Goal: Transaction & Acquisition: Purchase product/service

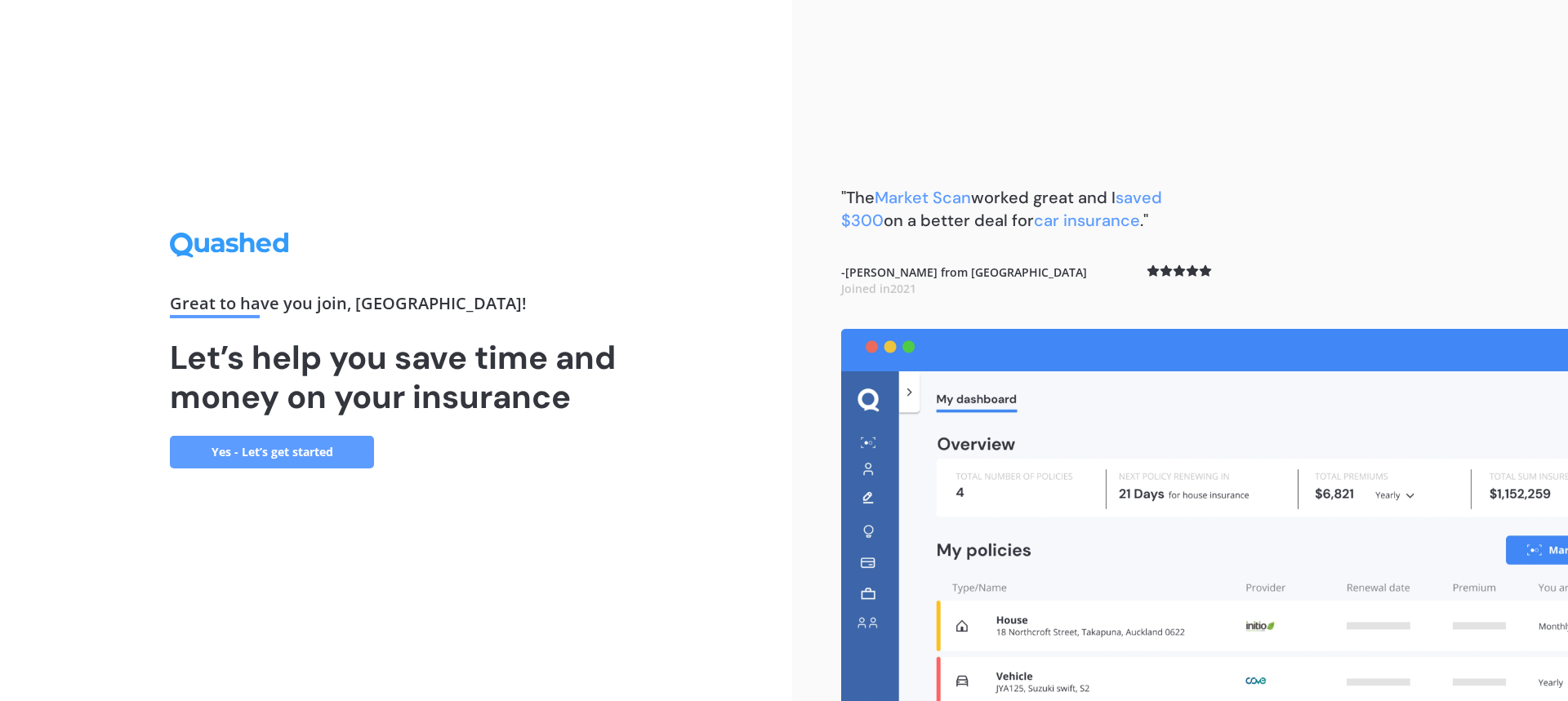
click at [276, 459] on link "Yes - Let’s get started" at bounding box center [272, 451] width 204 height 33
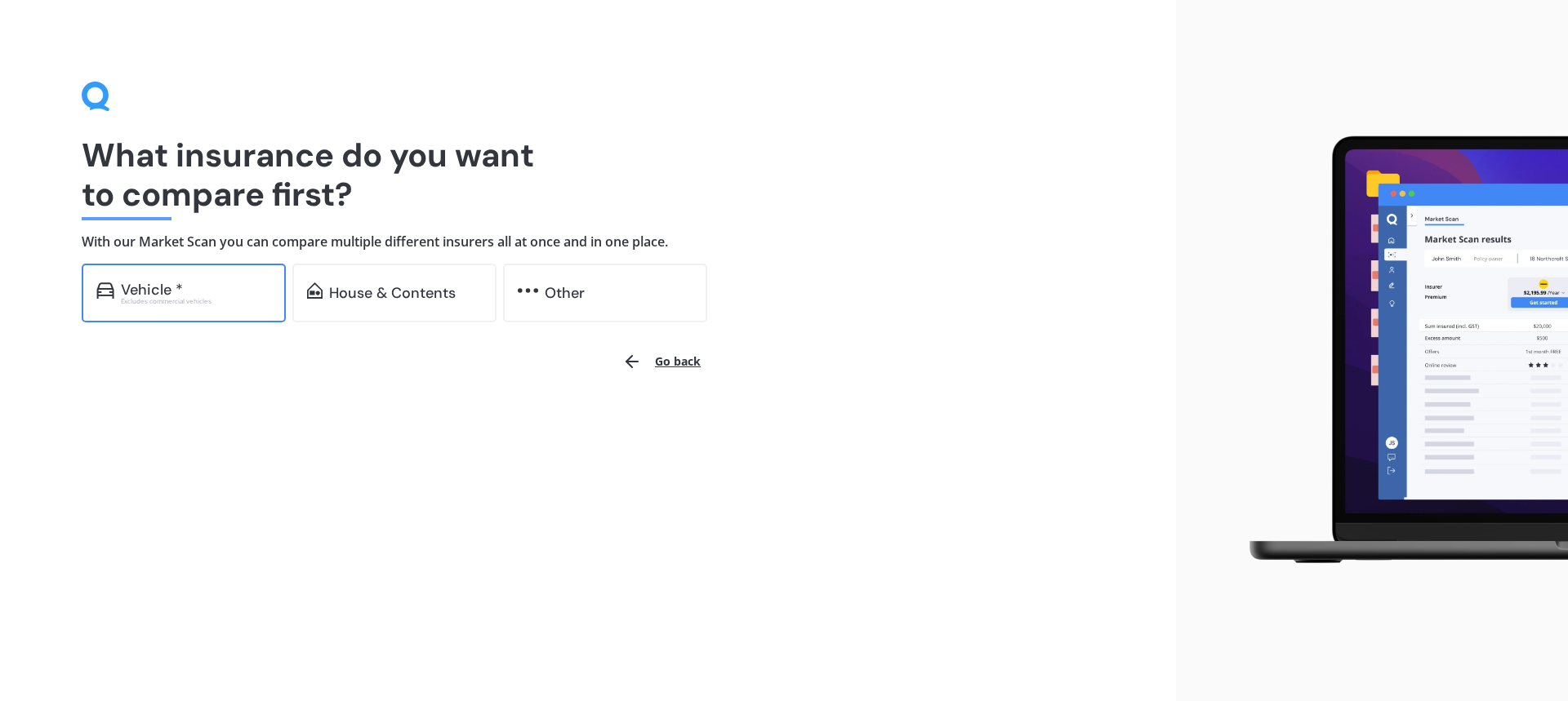
click at [189, 290] on div "Vehicle *" at bounding box center [196, 289] width 150 height 16
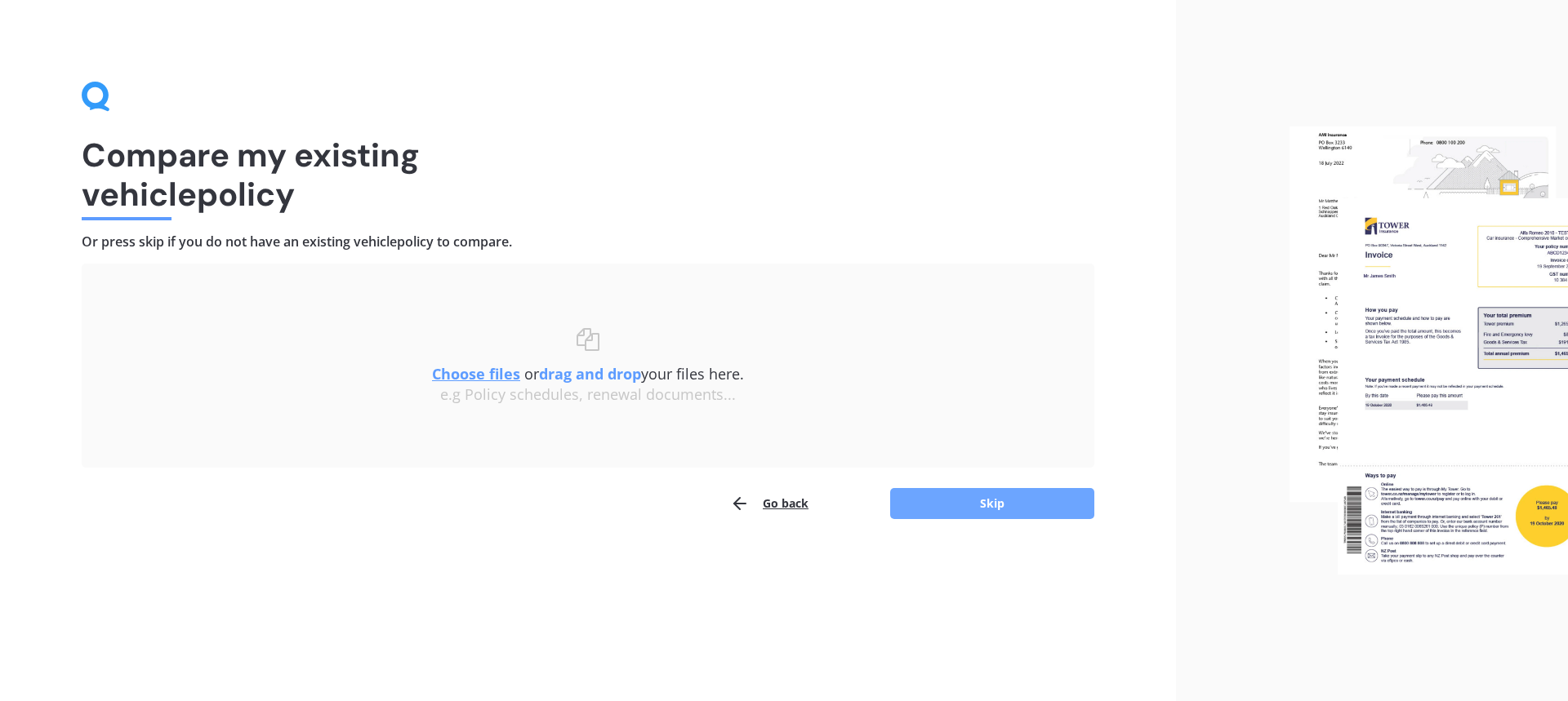
click at [980, 500] on button "Skip" at bounding box center [992, 503] width 204 height 31
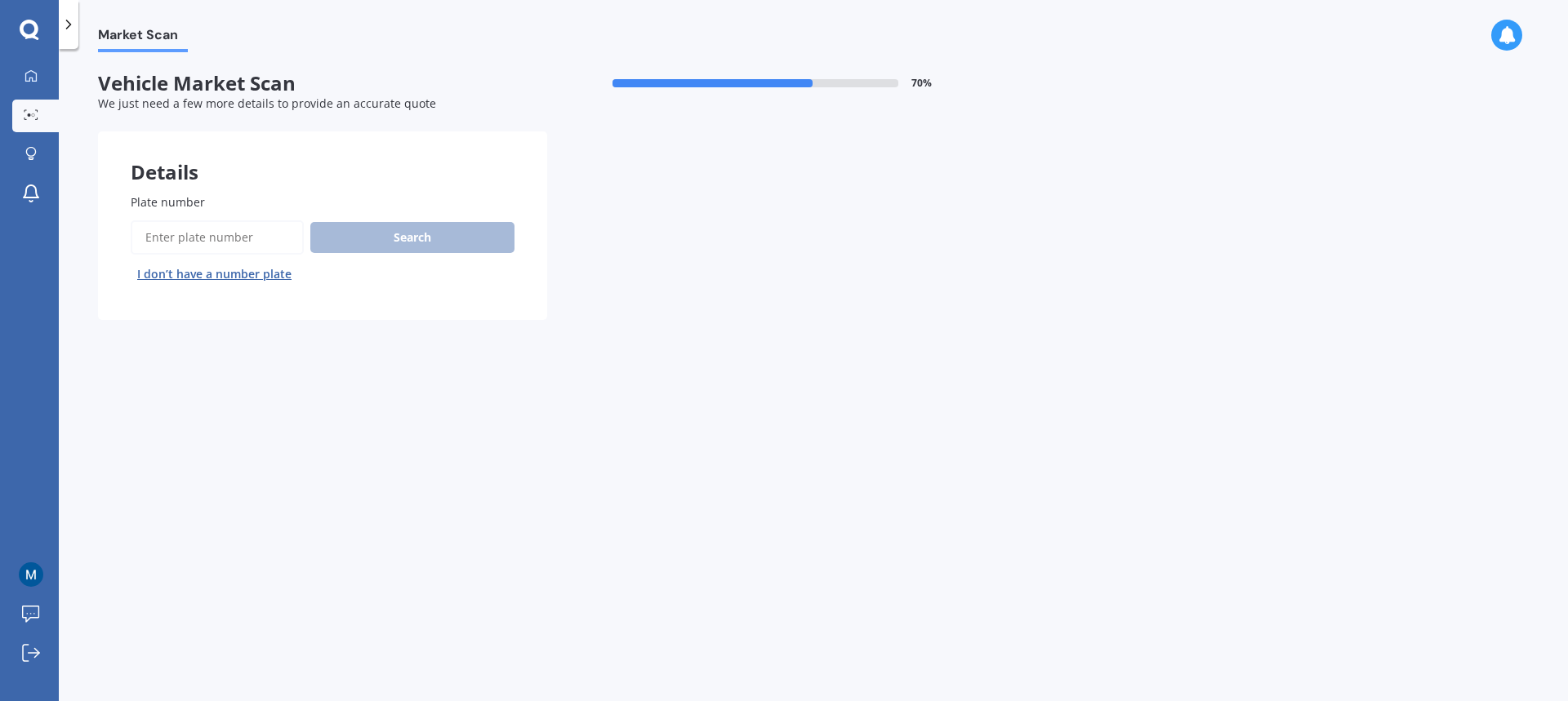
click at [239, 243] on input "Plate number" at bounding box center [217, 238] width 173 height 34
type input "82S58"
click at [0, 0] on button "Next" at bounding box center [0, 0] width 0 height 0
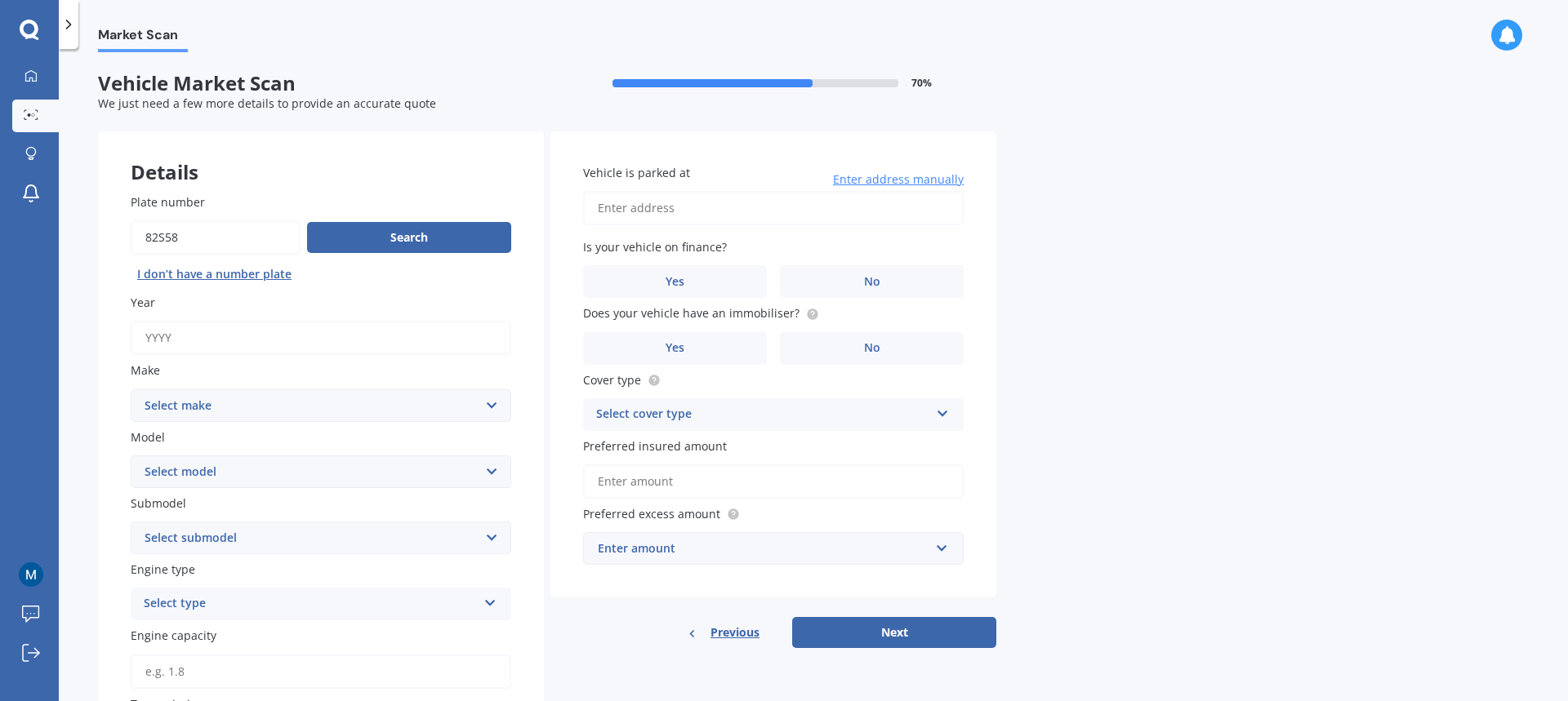
click at [226, 334] on input "Year" at bounding box center [320, 338] width 381 height 34
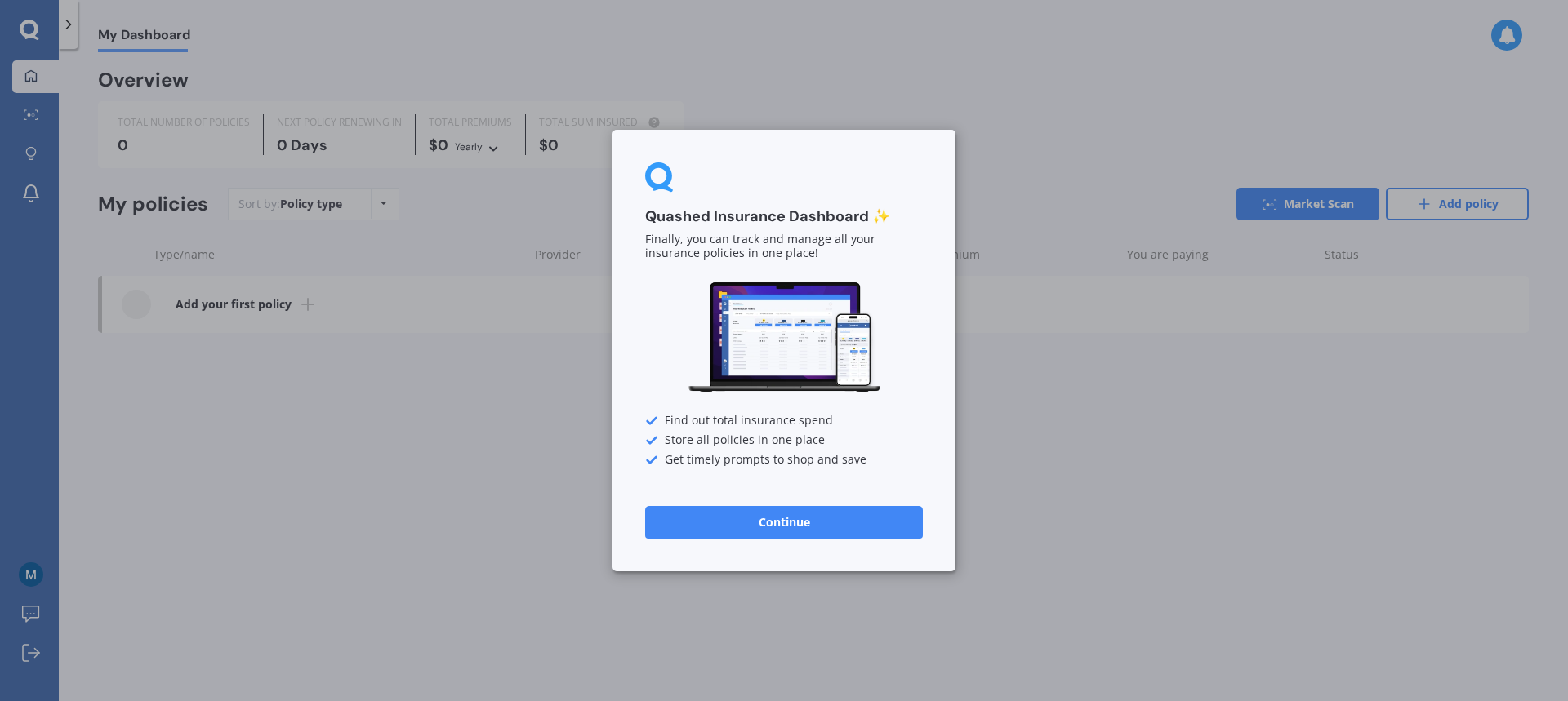
click at [806, 516] on button "Continue" at bounding box center [784, 522] width 278 height 33
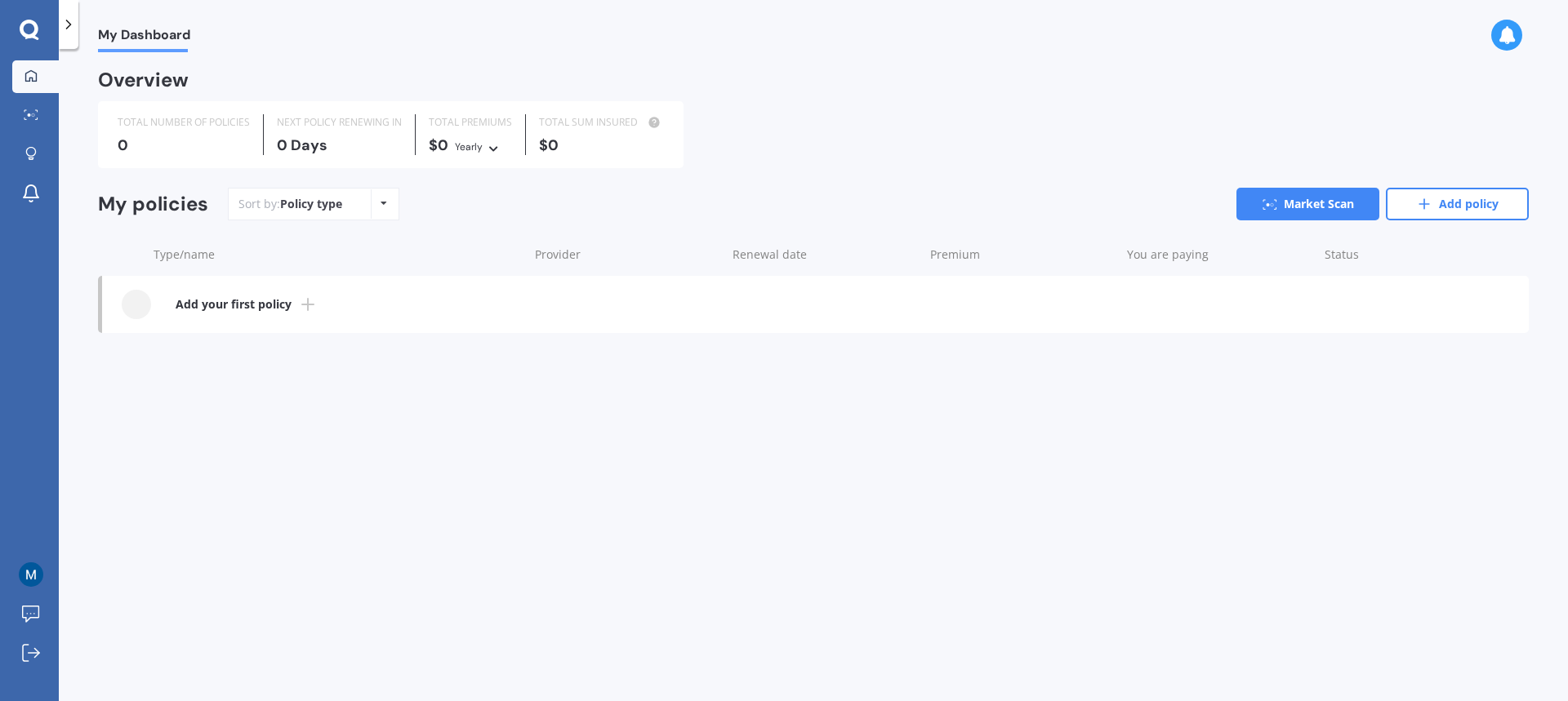
click at [37, 32] on icon at bounding box center [29, 29] width 19 height 19
click at [32, 30] on icon at bounding box center [30, 30] width 20 height 21
